Goal: Task Accomplishment & Management: Use online tool/utility

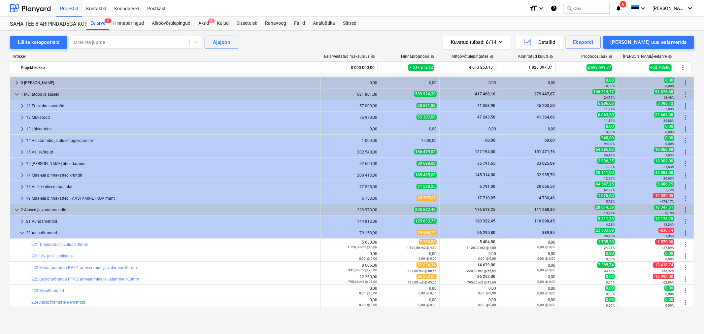
scroll to position [26, 0]
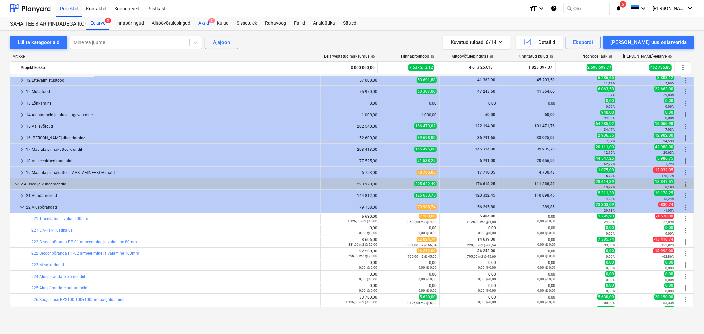
click at [200, 24] on div "Aktid 2" at bounding box center [203, 23] width 18 height 13
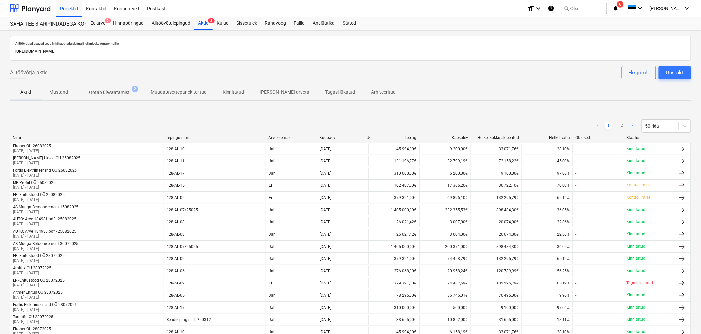
click at [95, 93] on p "Ootab ülevaatamist" at bounding box center [109, 92] width 41 height 7
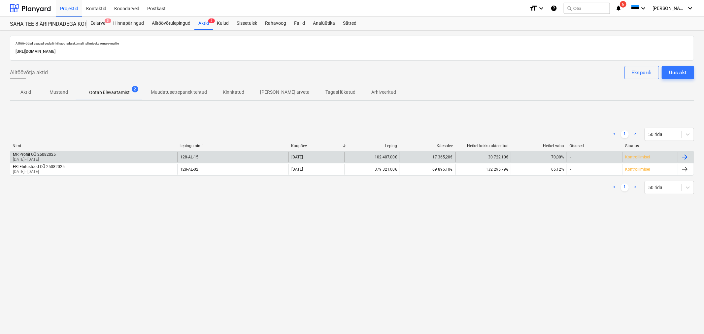
click at [50, 157] on p "[DATE] - [DATE]" at bounding box center [34, 160] width 43 height 6
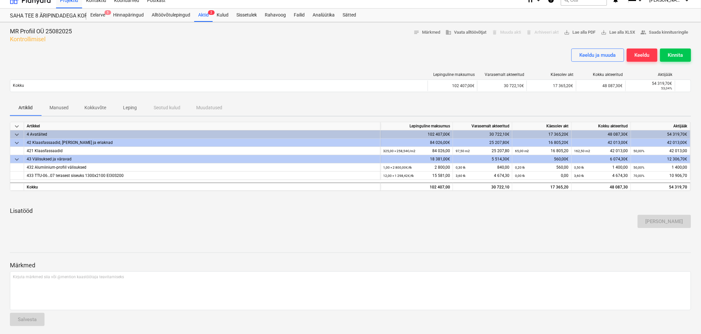
scroll to position [11, 0]
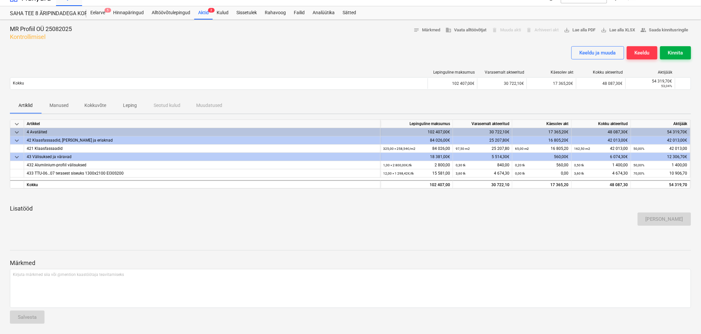
click at [681, 48] on button "Kinnita" at bounding box center [675, 52] width 31 height 13
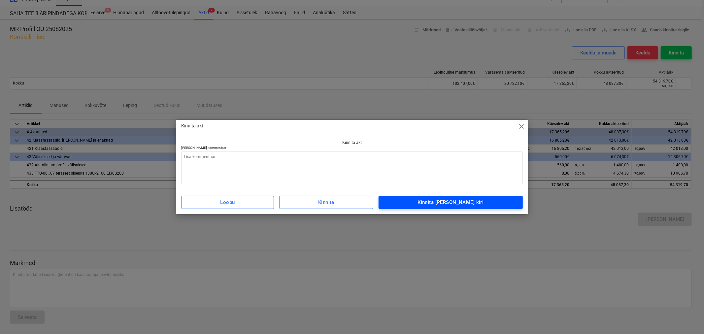
click at [433, 205] on span "Kinnita [PERSON_NAME] kiri" at bounding box center [451, 202] width 130 height 9
type textarea "x"
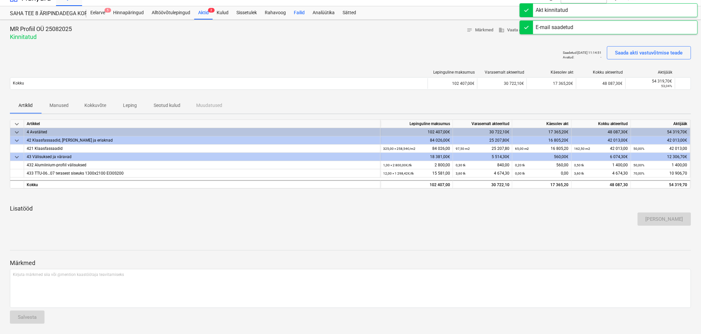
click at [291, 10] on div "Failid" at bounding box center [299, 12] width 19 height 13
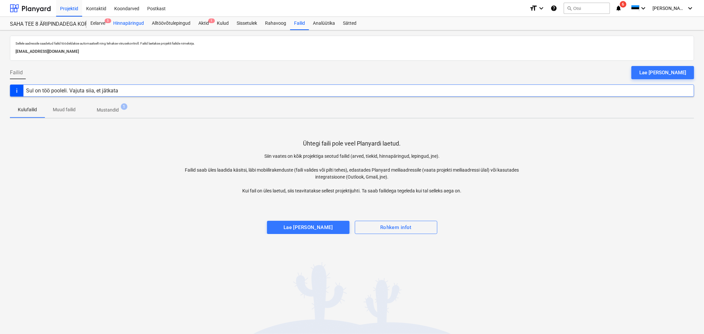
drag, startPoint x: 102, startPoint y: 22, endPoint x: 117, endPoint y: 22, distance: 14.5
click at [102, 22] on div "Eelarve 5" at bounding box center [97, 23] width 23 height 13
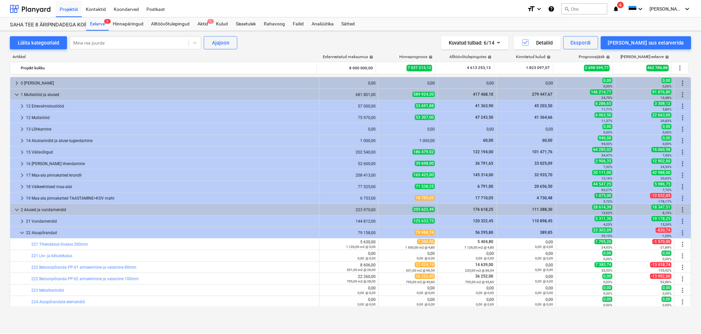
scroll to position [26, 0]
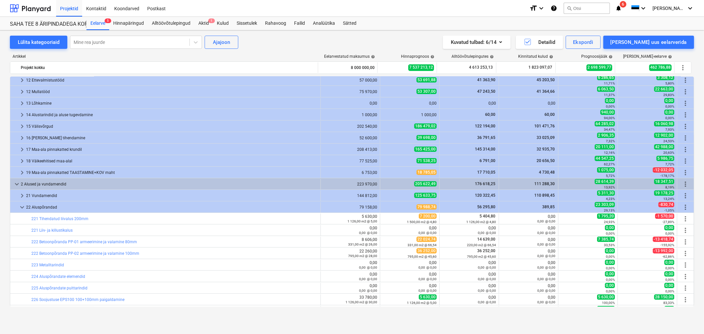
click at [638, 3] on div "E-mail saadetud" at bounding box center [611, 7] width 178 height 14
drag, startPoint x: 302, startPoint y: 22, endPoint x: 297, endPoint y: 23, distance: 4.4
click at [302, 22] on div "Failid" at bounding box center [299, 23] width 19 height 13
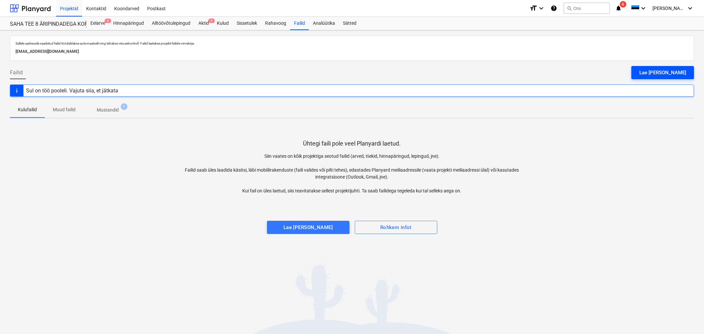
click at [669, 74] on div "Lae [PERSON_NAME]" at bounding box center [662, 72] width 47 height 9
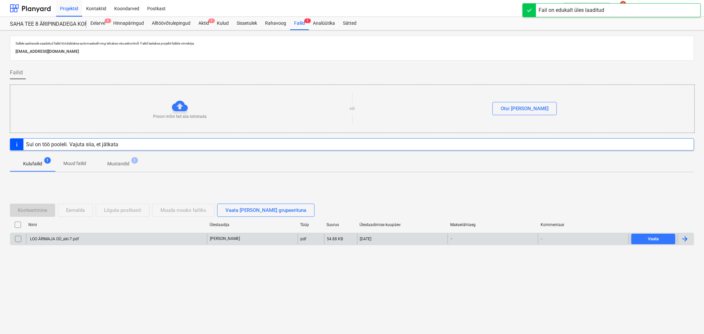
click at [66, 238] on div "LOO ÄRIMAJA OÜ_akt-7.pdf" at bounding box center [54, 239] width 50 height 5
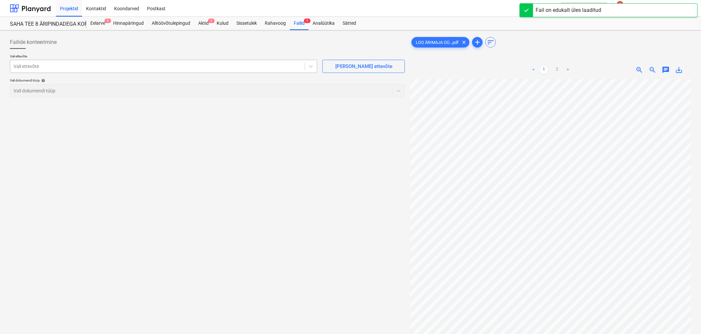
click at [113, 67] on div at bounding box center [158, 66] width 288 height 7
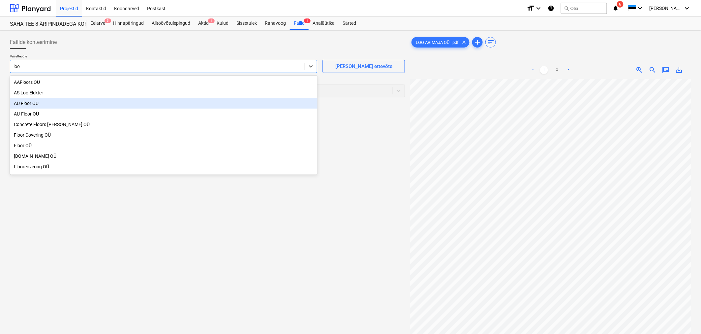
type input "loo ä"
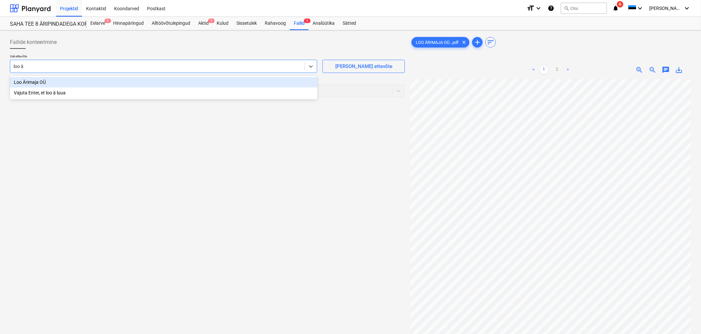
click at [24, 83] on div "Loo Ärimaja OÜ" at bounding box center [164, 82] width 308 height 11
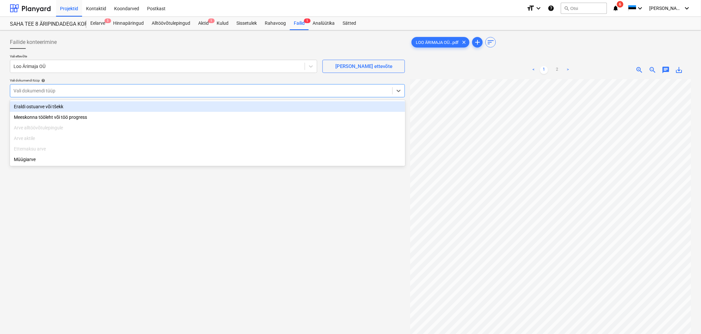
click at [30, 92] on div at bounding box center [202, 90] width 376 height 7
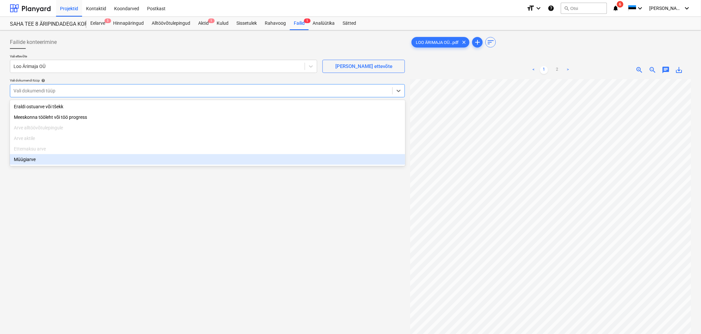
click at [31, 161] on div "Müügiarve" at bounding box center [208, 159] width 396 height 11
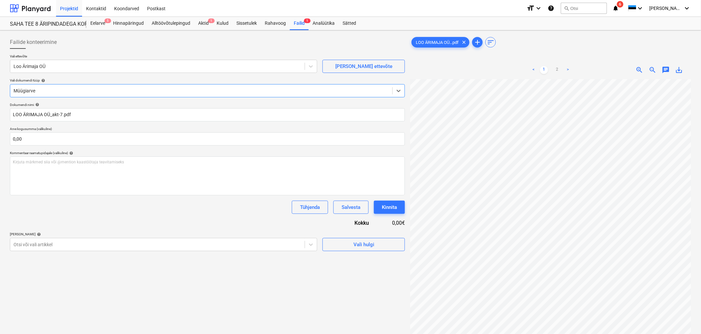
click at [199, 253] on div "Failide konteerimine Vali ettevõte Loo Ärimaja OÜ [PERSON_NAME] uus ettevõte Va…" at bounding box center [207, 215] width 400 height 364
click at [201, 246] on body "Projektid Kontaktid Koondarved Postkast format_size keyboard_arrow_down help se…" at bounding box center [350, 167] width 701 height 334
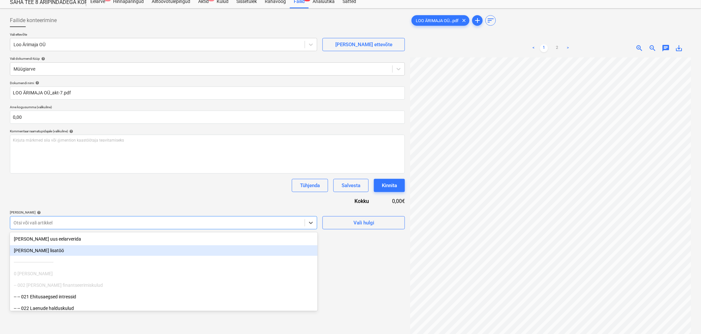
scroll to position [23, 0]
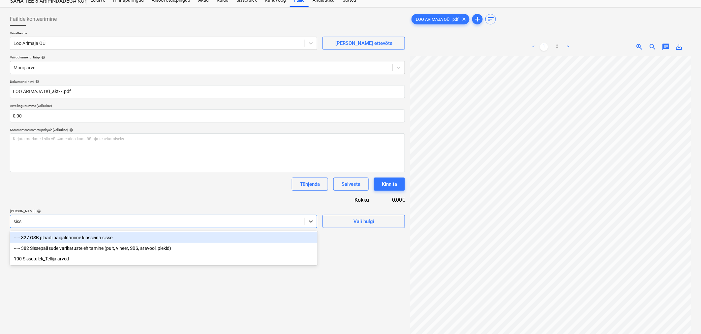
type input "sisse"
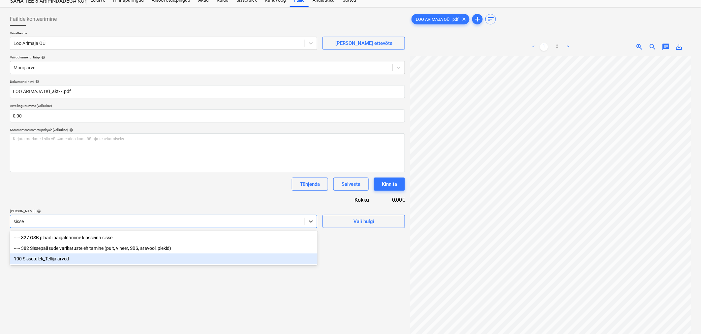
click at [119, 253] on div "100 Sissetulek_Tellija arved" at bounding box center [164, 258] width 308 height 11
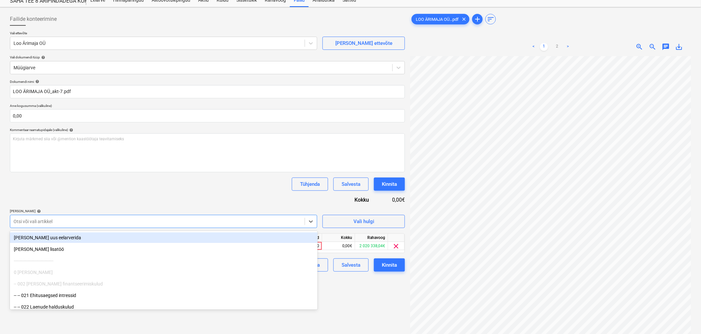
click at [148, 186] on div "Tühjenda Salvesta Kinnita" at bounding box center [207, 183] width 395 height 13
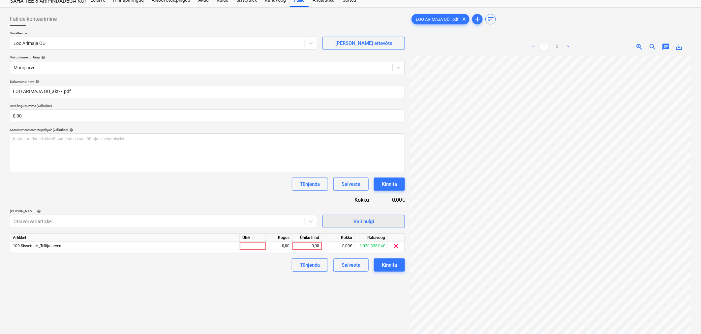
scroll to position [66, 0]
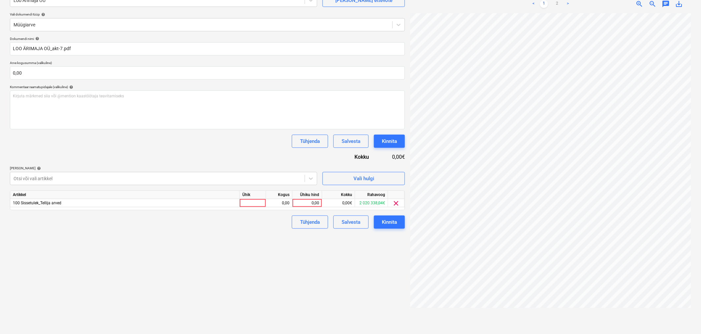
click at [558, 3] on div "E-mail saadetud" at bounding box center [555, 7] width 38 height 8
click at [558, 2] on div "E-mail saadetud" at bounding box center [554, 6] width 43 height 13
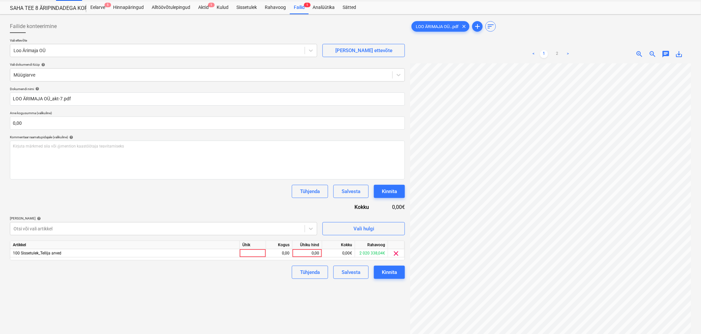
scroll to position [0, 0]
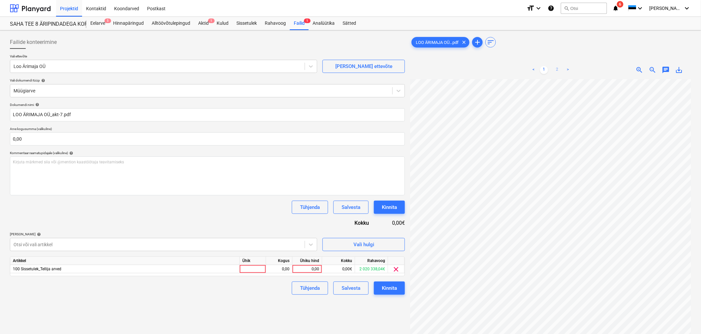
click at [557, 68] on link "2" at bounding box center [558, 70] width 8 height 8
click at [639, 65] on div "< 1 2 > zoom_in zoom_out chat 0 save_alt" at bounding box center [550, 70] width 281 height 18
click at [638, 69] on span "zoom_in" at bounding box center [640, 70] width 8 height 8
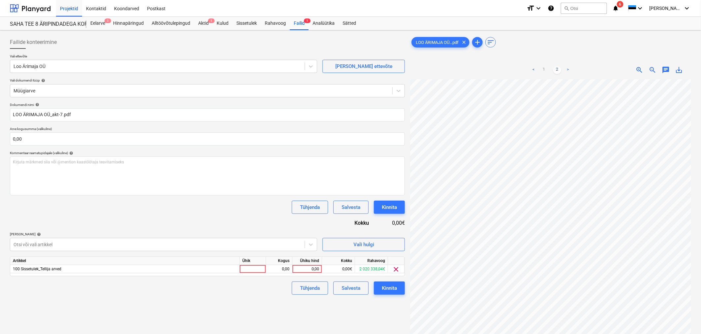
click at [639, 66] on span "zoom_in" at bounding box center [640, 70] width 8 height 8
click at [315, 268] on div "0,00" at bounding box center [307, 269] width 24 height 8
type input "631427,41"
click at [240, 303] on div "Failide konteerimine Vali ettevõte Loo Ärimaja OÜ [PERSON_NAME] uus ettevõte Va…" at bounding box center [207, 215] width 400 height 364
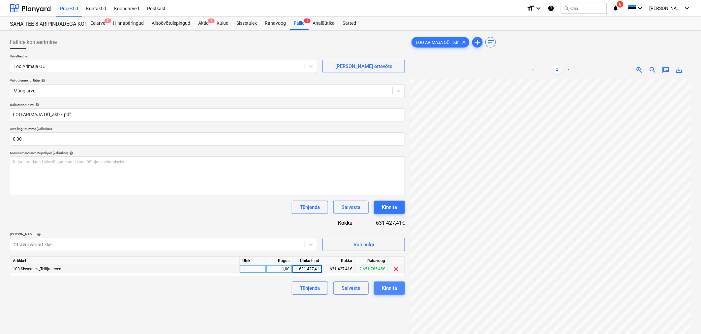
click at [393, 285] on div "Kinnita" at bounding box center [389, 288] width 15 height 9
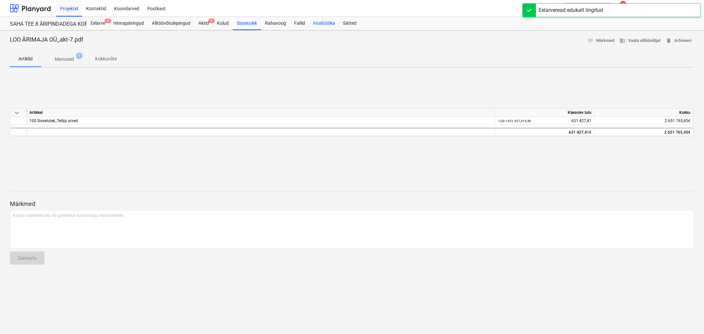
click at [326, 24] on div "Analüütika" at bounding box center [324, 23] width 30 height 13
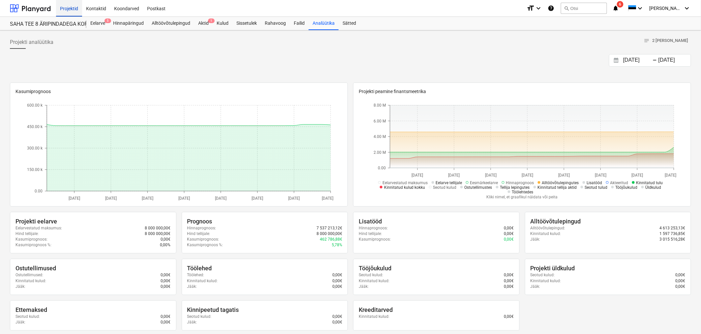
click at [66, 8] on div "Projektid" at bounding box center [69, 8] width 26 height 17
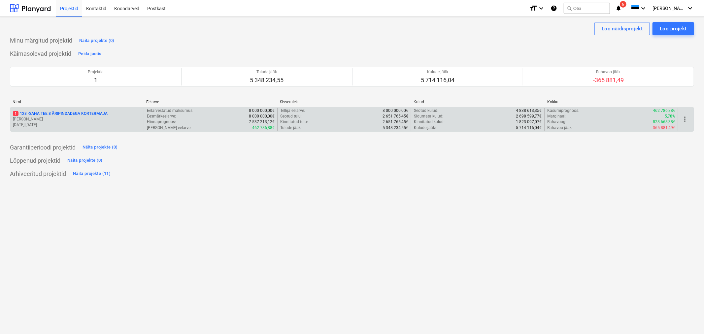
click at [80, 116] on p "1 128 - SAHA TEE 8 ÄRIPINDADEGA KORTERMAJA" at bounding box center [60, 114] width 95 height 6
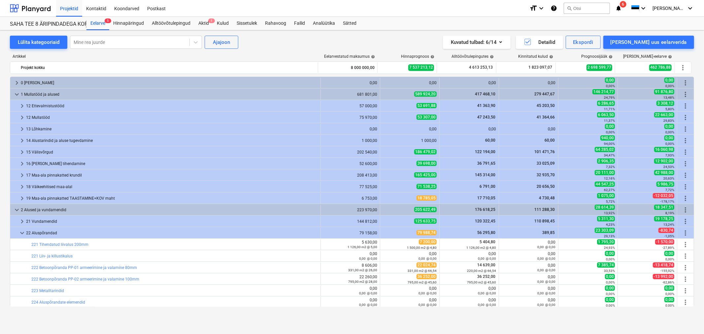
click at [626, 4] on span "6" at bounding box center [622, 4] width 7 height 7
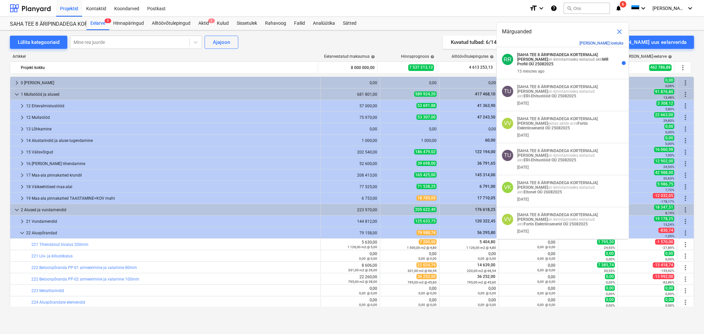
click at [614, 41] on button "Märgi kõik loetuks" at bounding box center [601, 43] width 44 height 5
click at [619, 29] on span "close" at bounding box center [619, 32] width 8 height 8
